Goal: Task Accomplishment & Management: Manage account settings

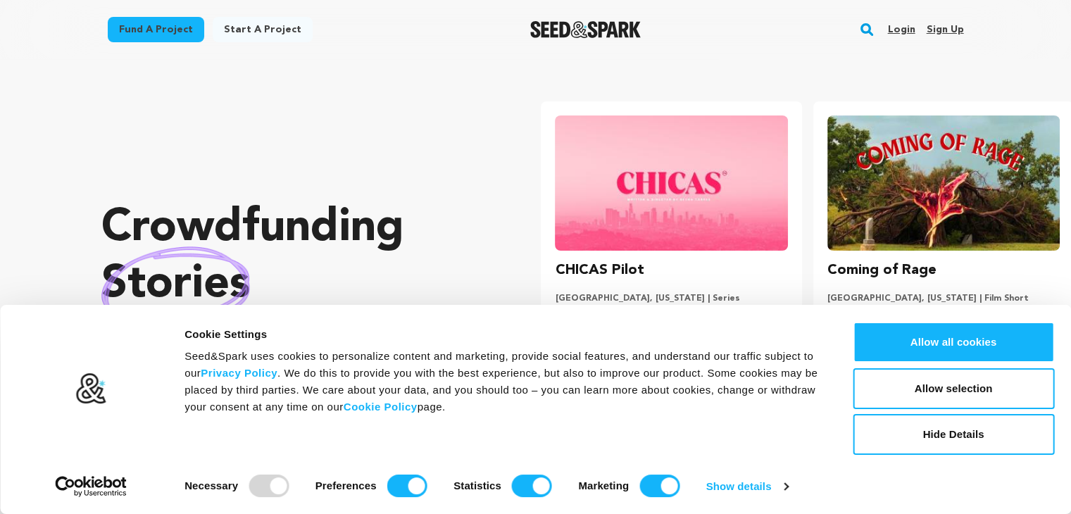
click at [945, 27] on link "Sign up" at bounding box center [944, 29] width 37 height 23
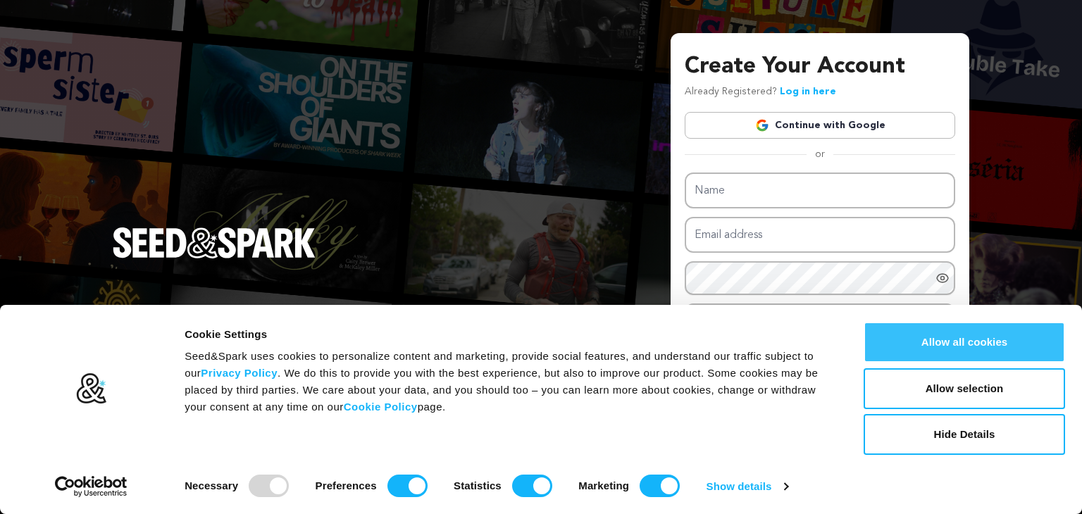
click at [940, 337] on button "Allow all cookies" at bounding box center [964, 342] width 201 height 41
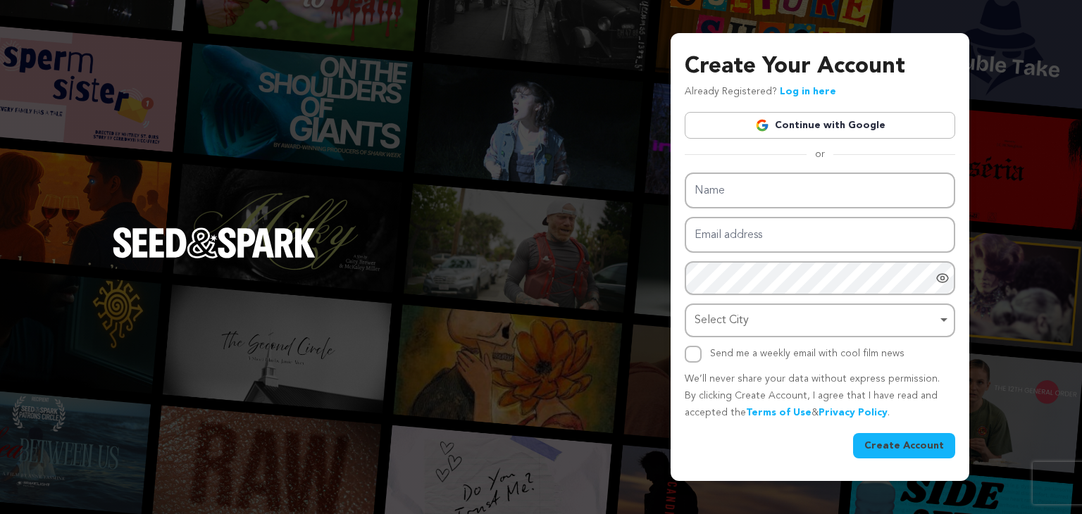
click at [814, 121] on link "Continue with Google" at bounding box center [820, 125] width 270 height 27
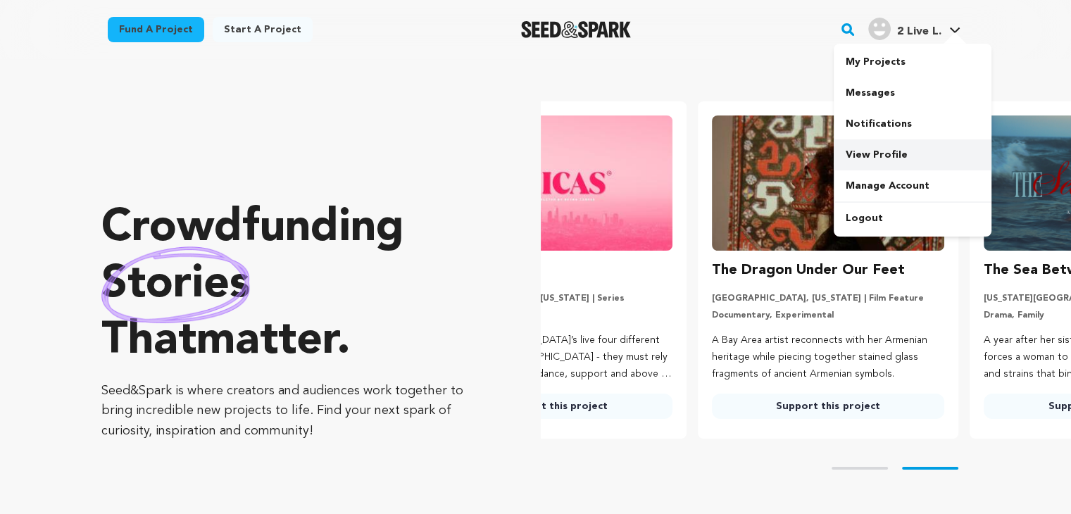
scroll to position [0, 282]
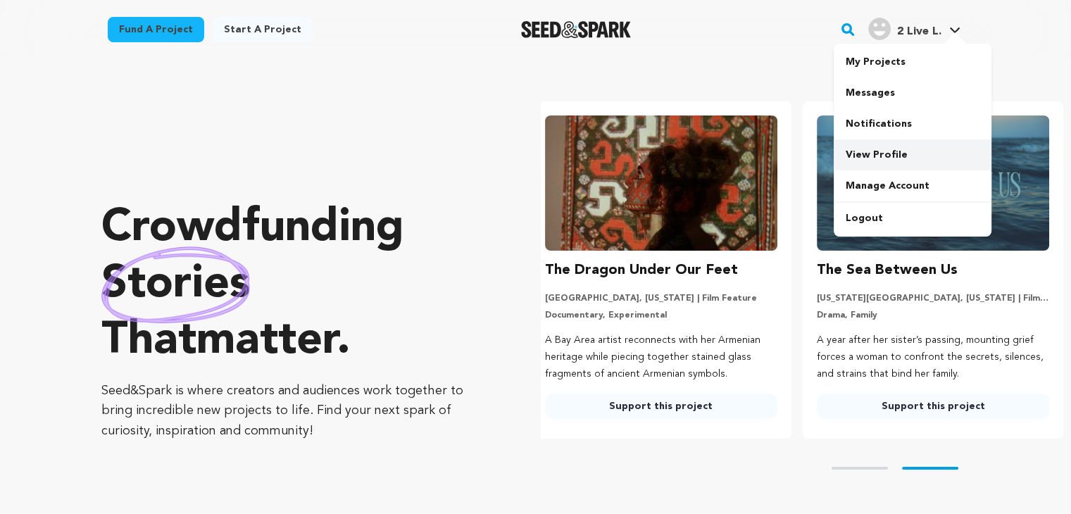
click at [877, 153] on link "View Profile" at bounding box center [913, 154] width 158 height 31
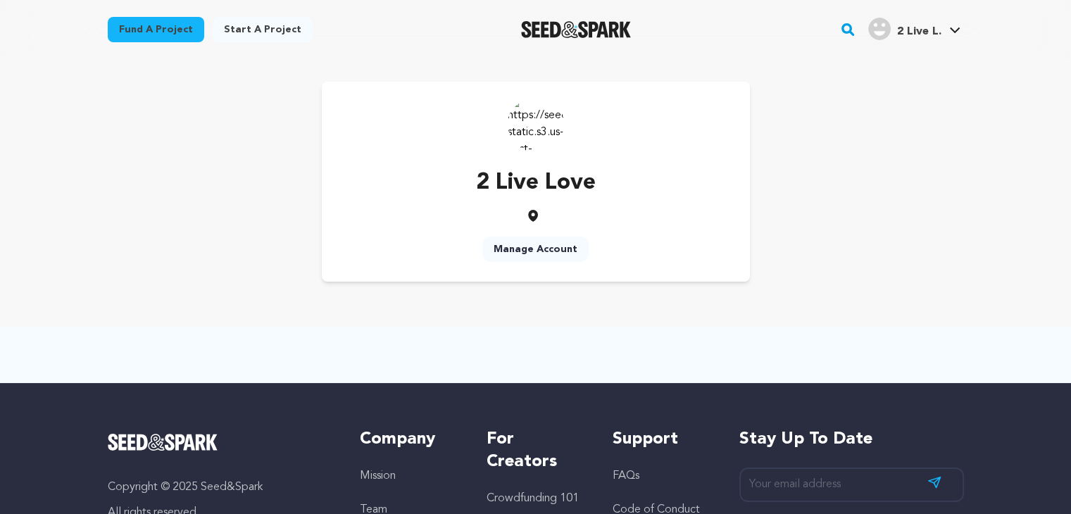
click at [542, 133] on img at bounding box center [536, 124] width 56 height 56
click at [542, 244] on link "Manage Account" at bounding box center [536, 249] width 106 height 25
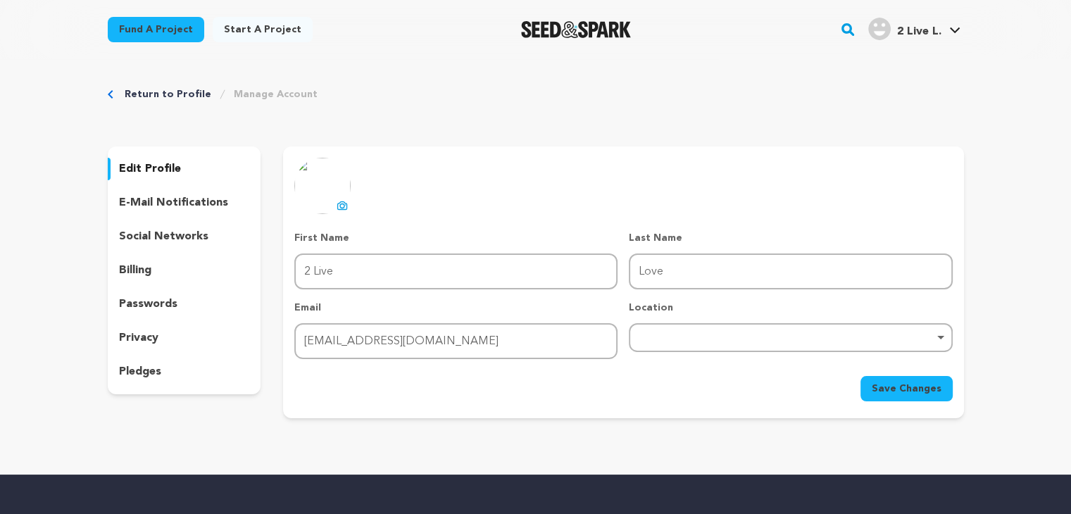
click at [323, 186] on img at bounding box center [322, 186] width 56 height 56
click at [341, 198] on button "uploading spinner upload profile image" at bounding box center [342, 205] width 17 height 17
click at [673, 343] on div "Remove item" at bounding box center [790, 337] width 323 height 29
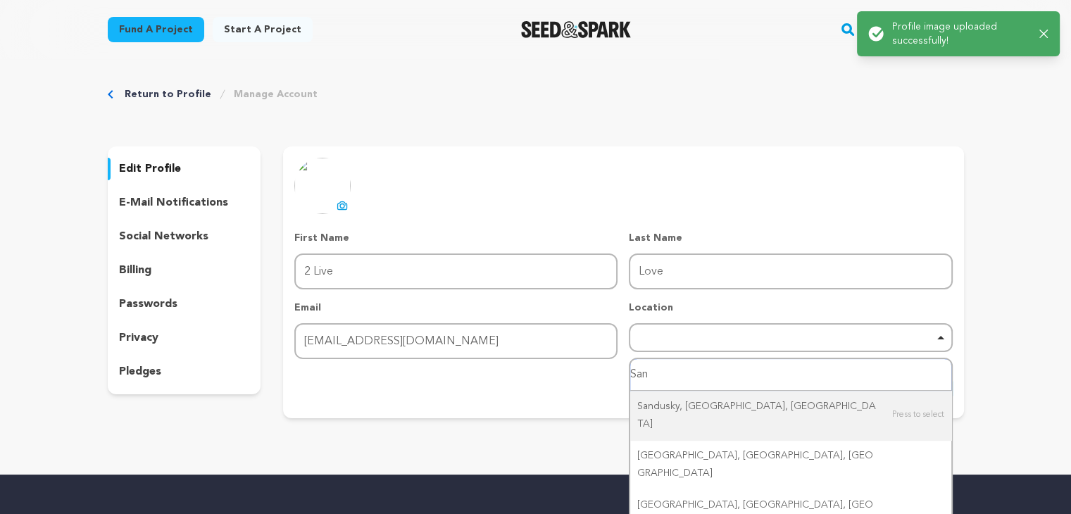
type input "San D"
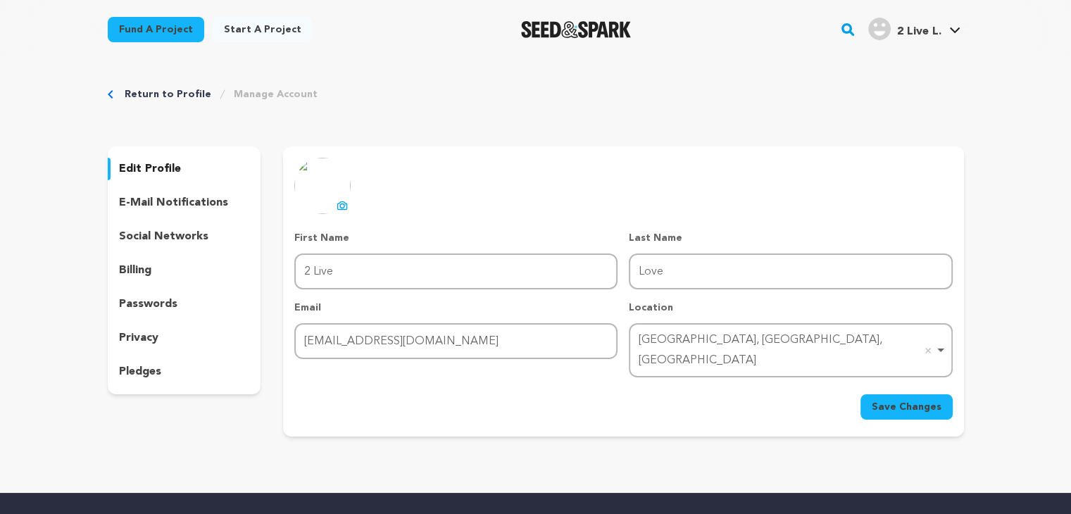
click at [870, 394] on button "Save Changes" at bounding box center [907, 406] width 92 height 25
click at [865, 148] on link "View Profile" at bounding box center [913, 154] width 158 height 31
